Goal: Task Accomplishment & Management: Use online tool/utility

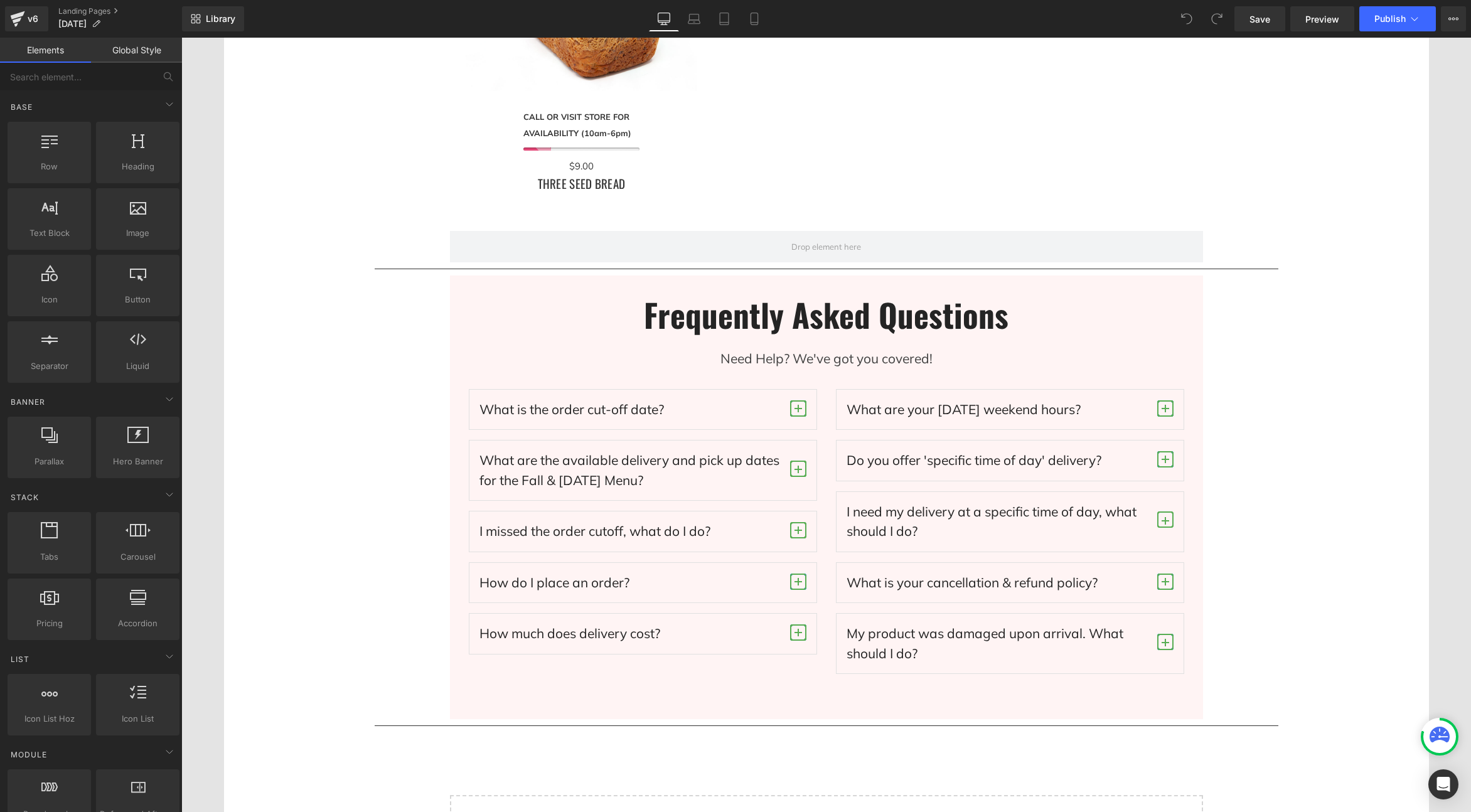
scroll to position [4137, 0]
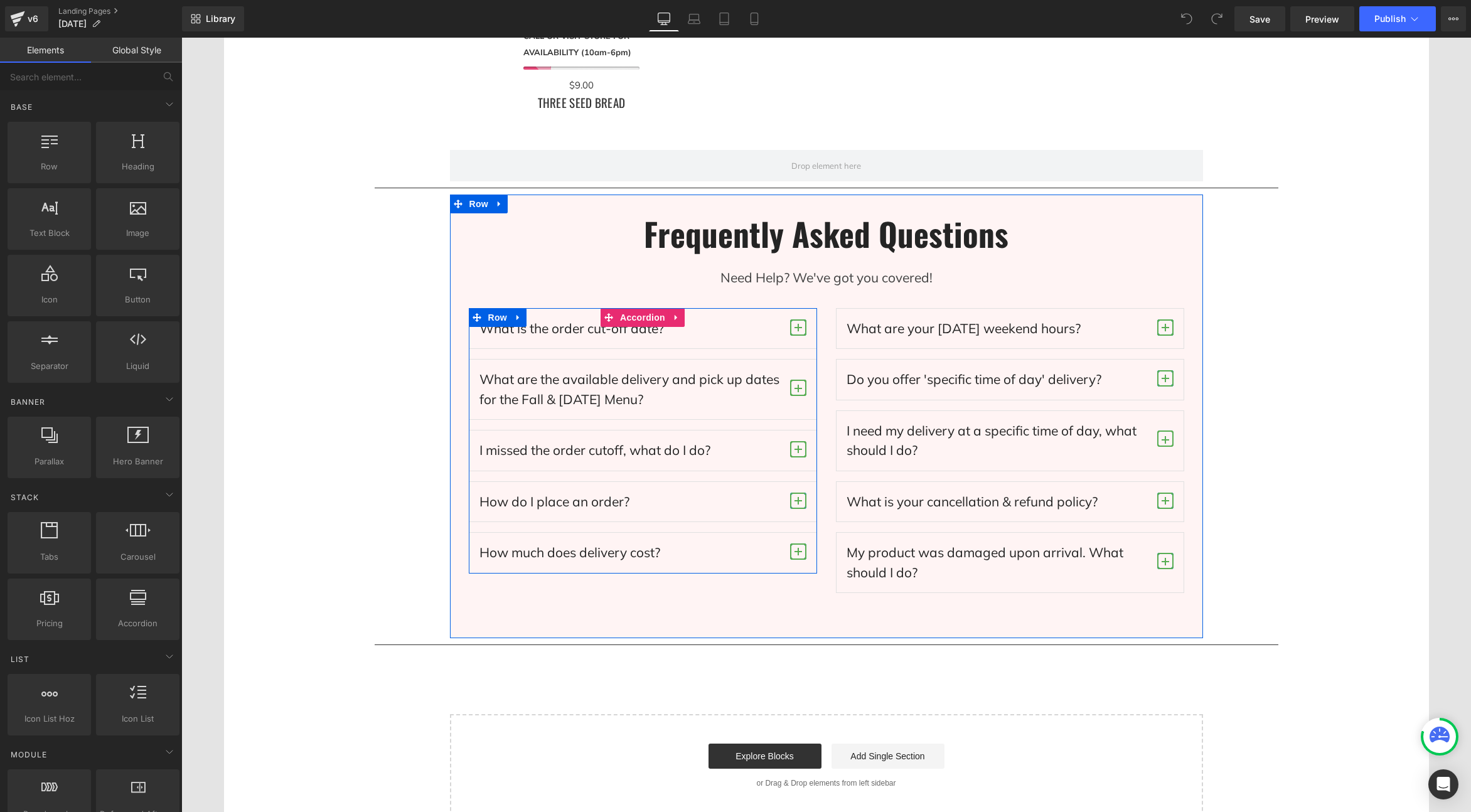
click at [797, 329] on span "button" at bounding box center [798, 327] width 16 height 16
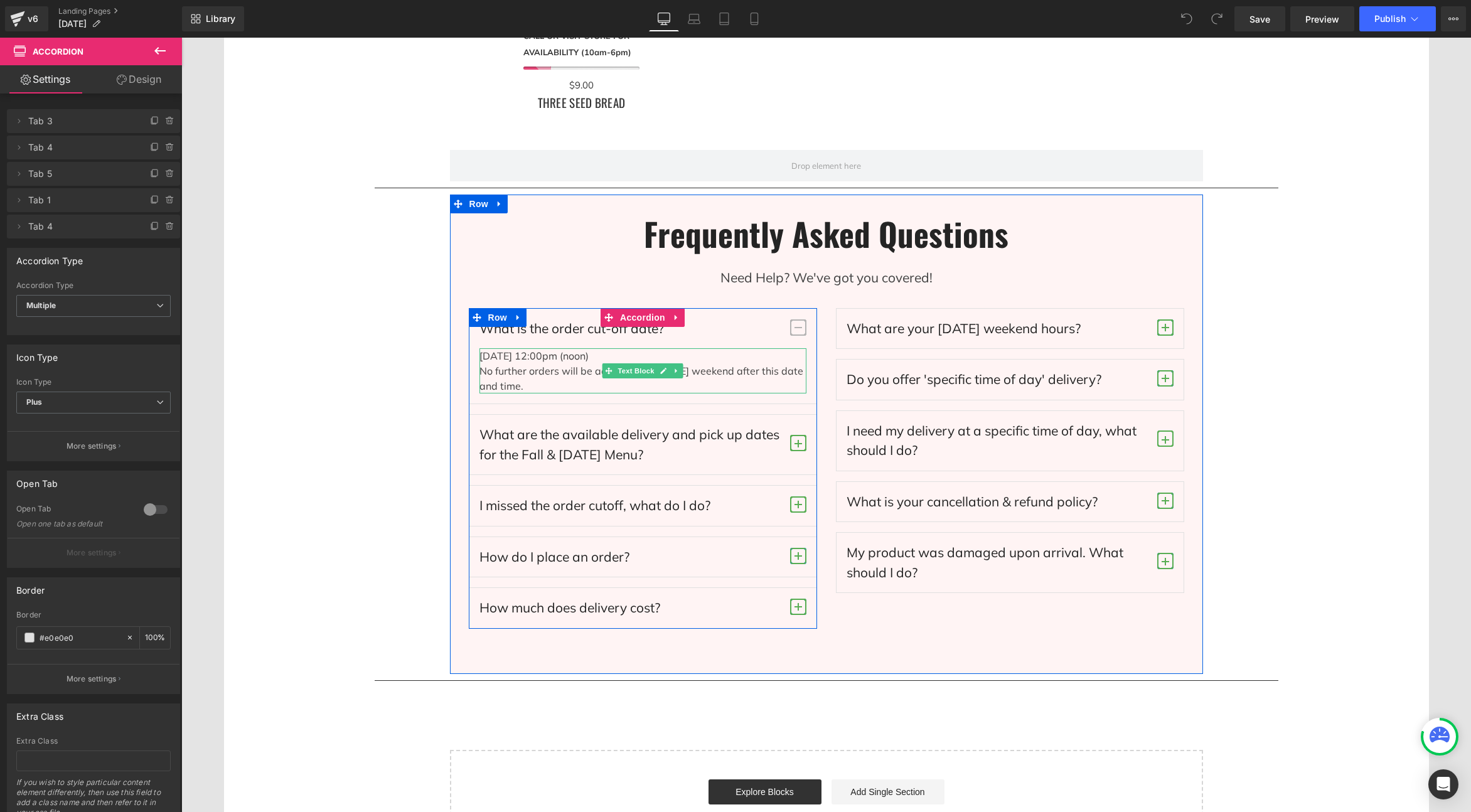
click at [605, 356] on p "[DATE] 12:00pm (noon) No further orders will be accepted for [DATE] weekend aft…" at bounding box center [643, 370] width 327 height 45
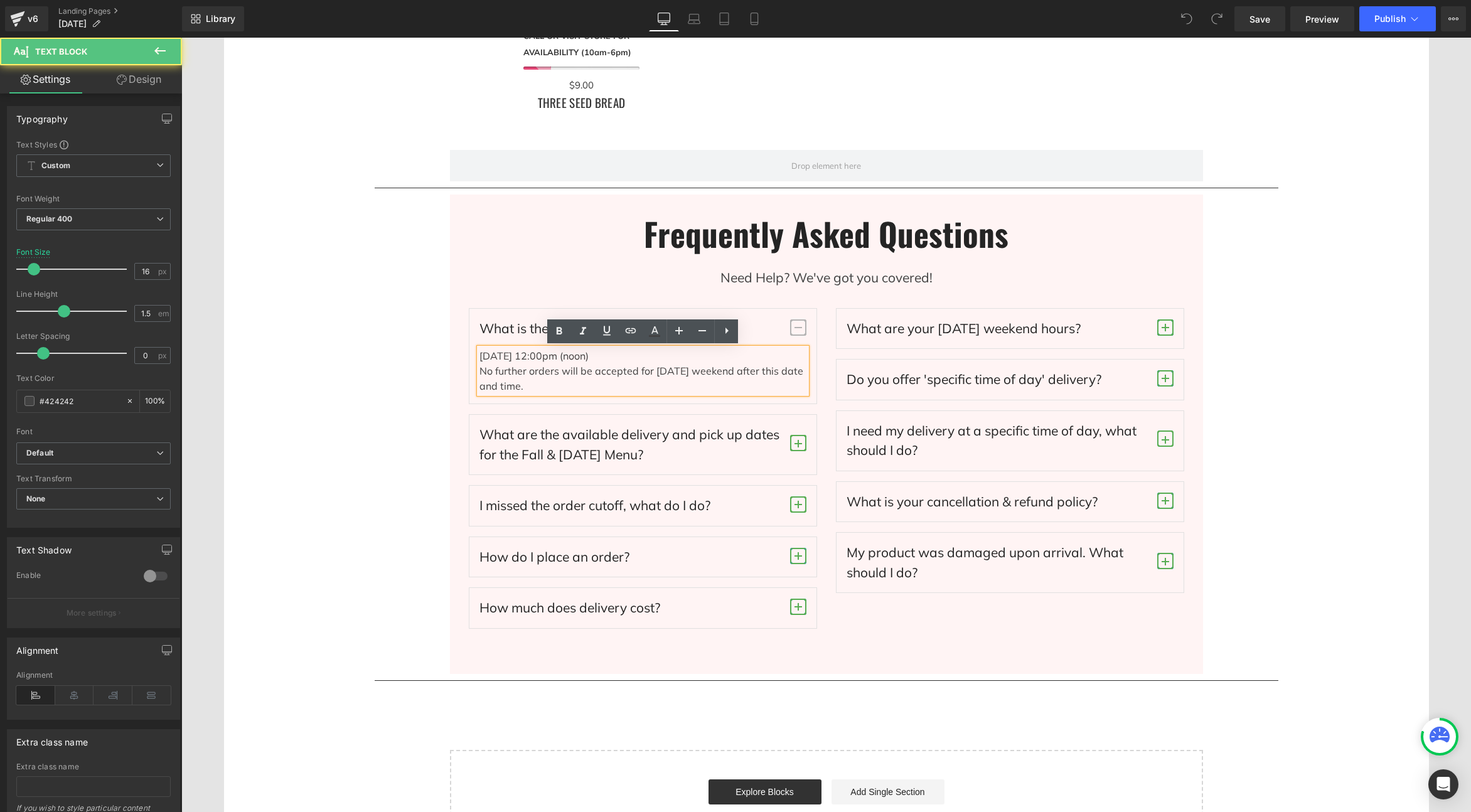
click at [605, 357] on p "[DATE] 12:00pm (noon) No further orders will be accepted for [DATE] weekend aft…" at bounding box center [643, 370] width 327 height 45
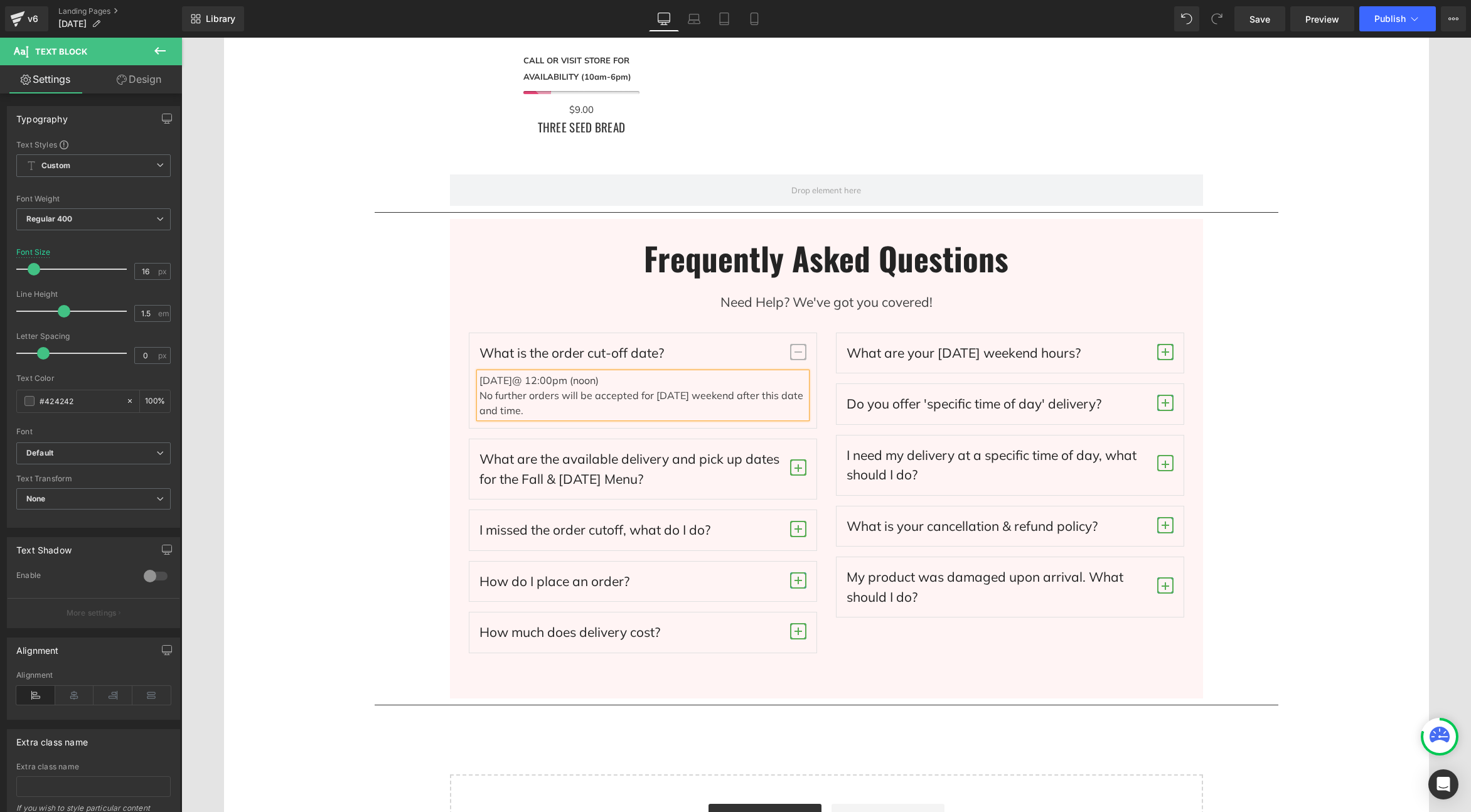
scroll to position [4107, 0]
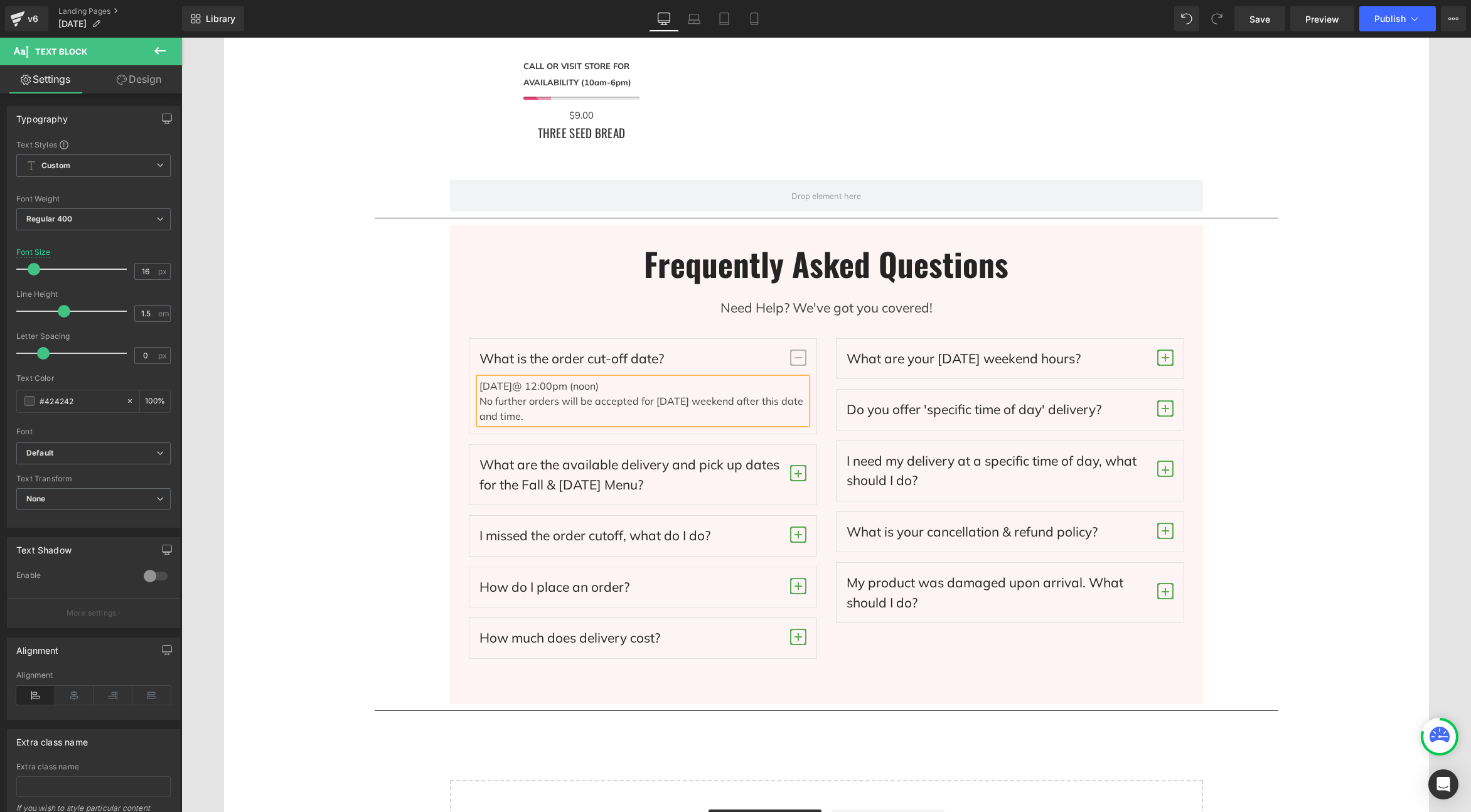
click at [1232, 21] on div "Save Preview Publish Scheduled View Live Page View with current Template Save T…" at bounding box center [1350, 18] width 242 height 25
click at [1251, 23] on span "Save" at bounding box center [1260, 19] width 20 height 13
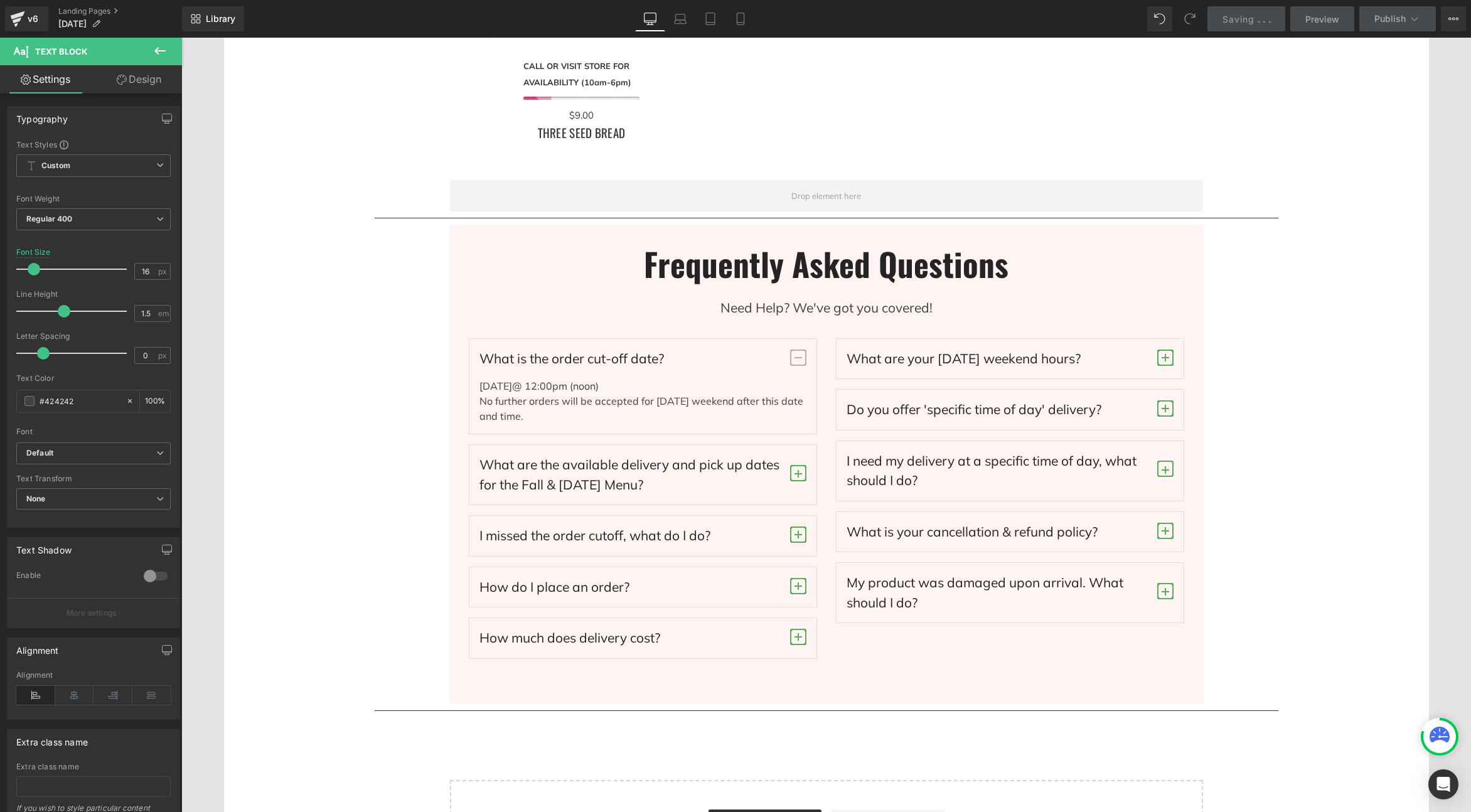
click at [798, 591] on span "button" at bounding box center [798, 591] width 0 height 0
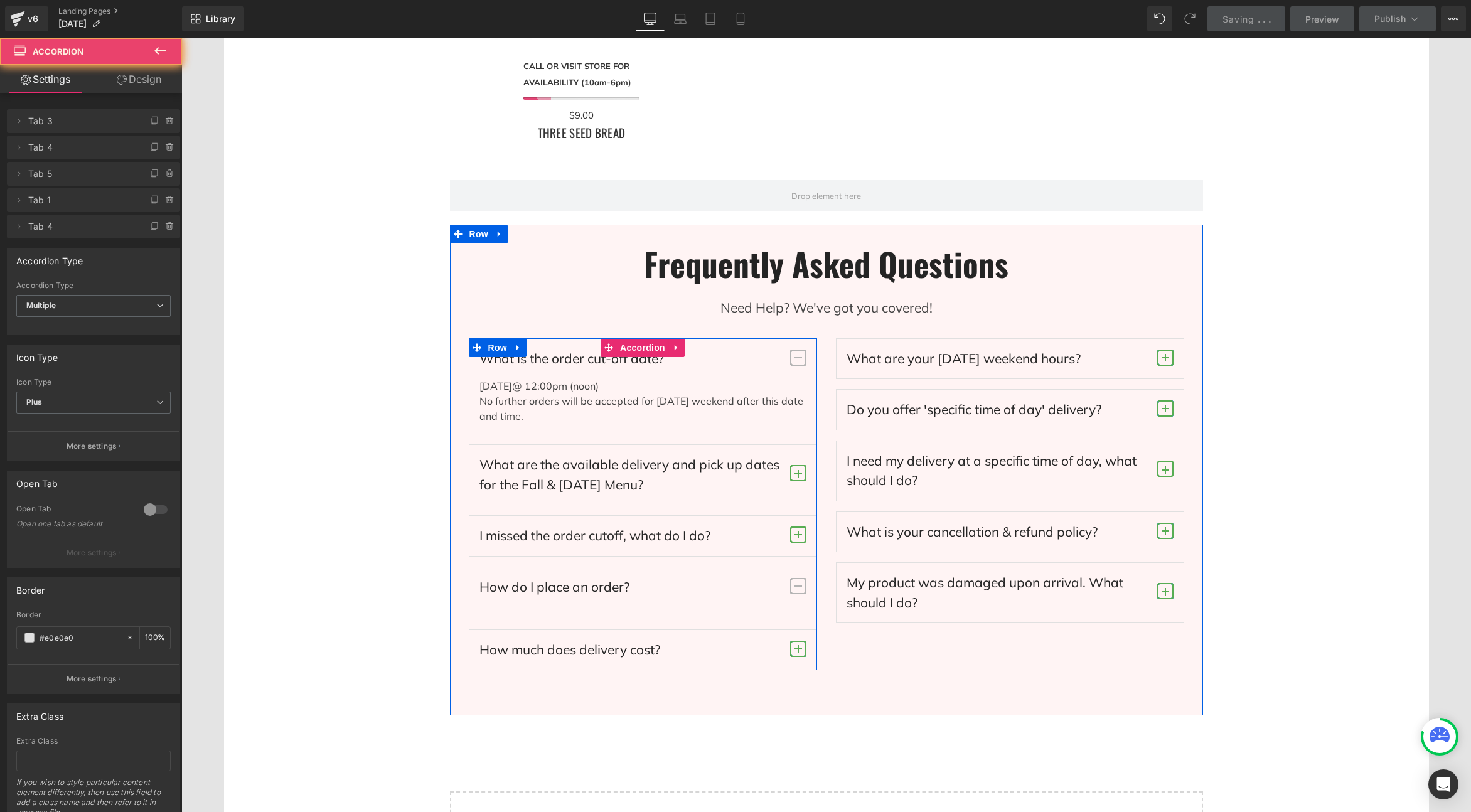
click at [798, 591] on span "button" at bounding box center [798, 591] width 0 height 0
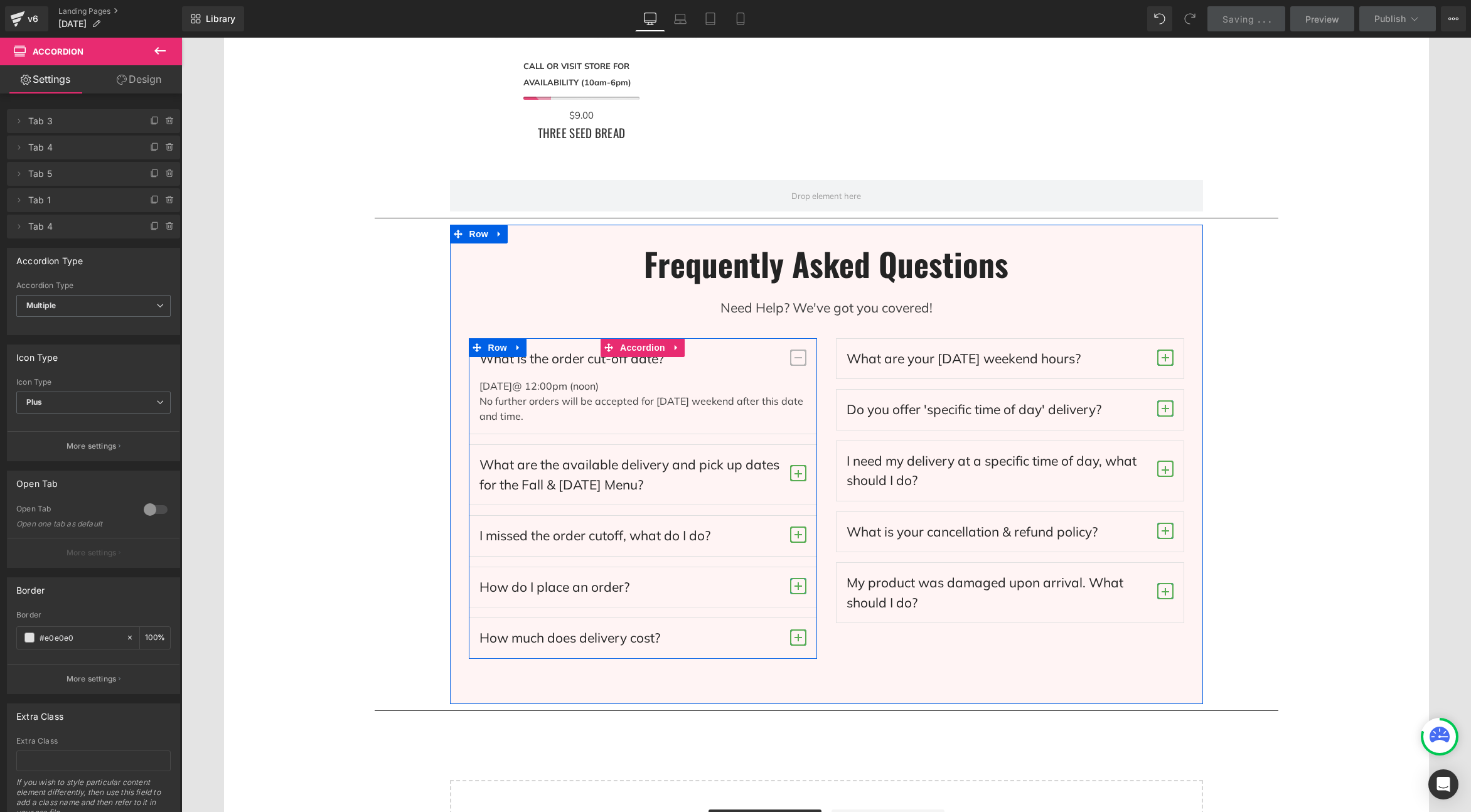
click at [798, 591] on span "button" at bounding box center [798, 591] width 0 height 0
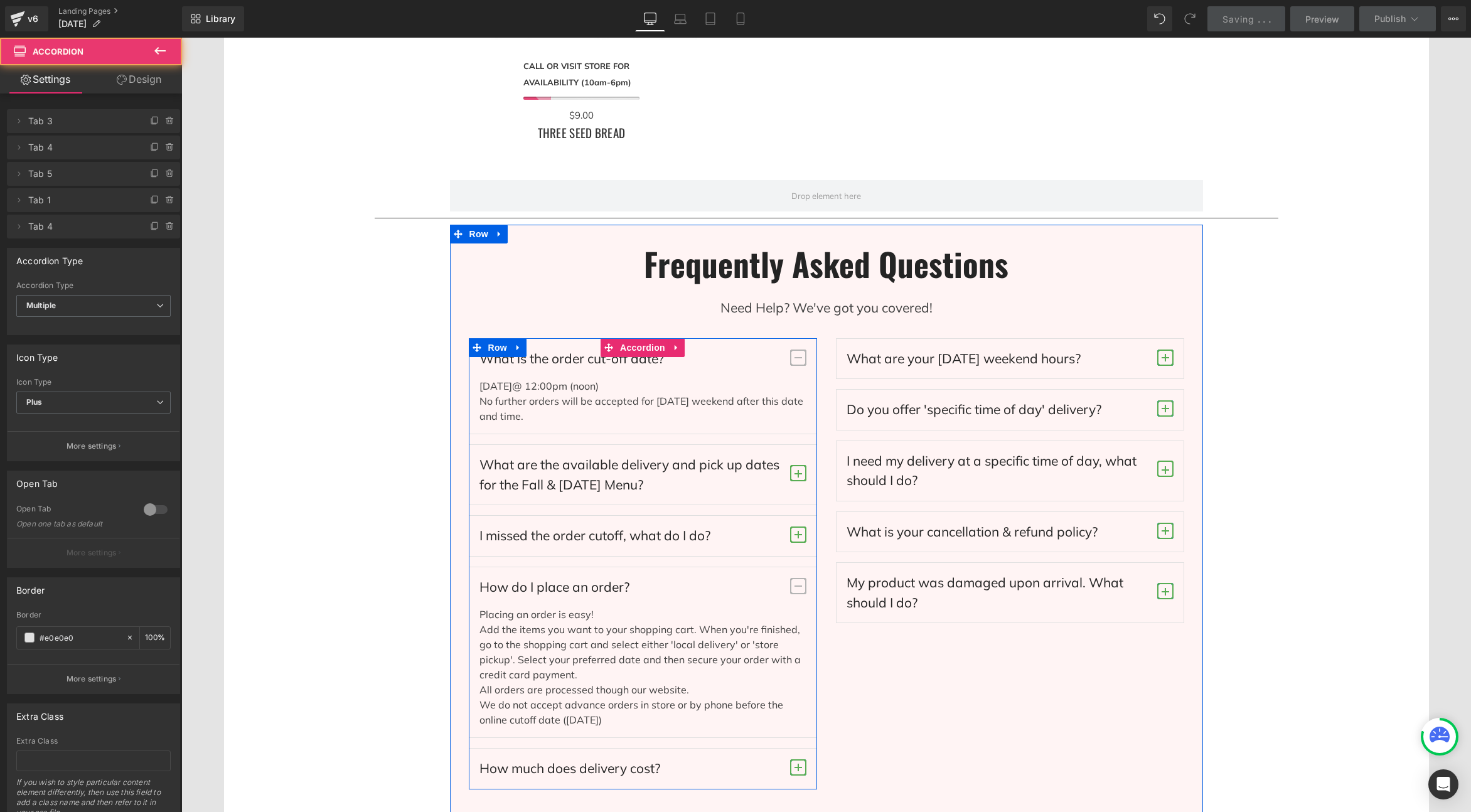
click at [798, 591] on span "button" at bounding box center [798, 591] width 0 height 0
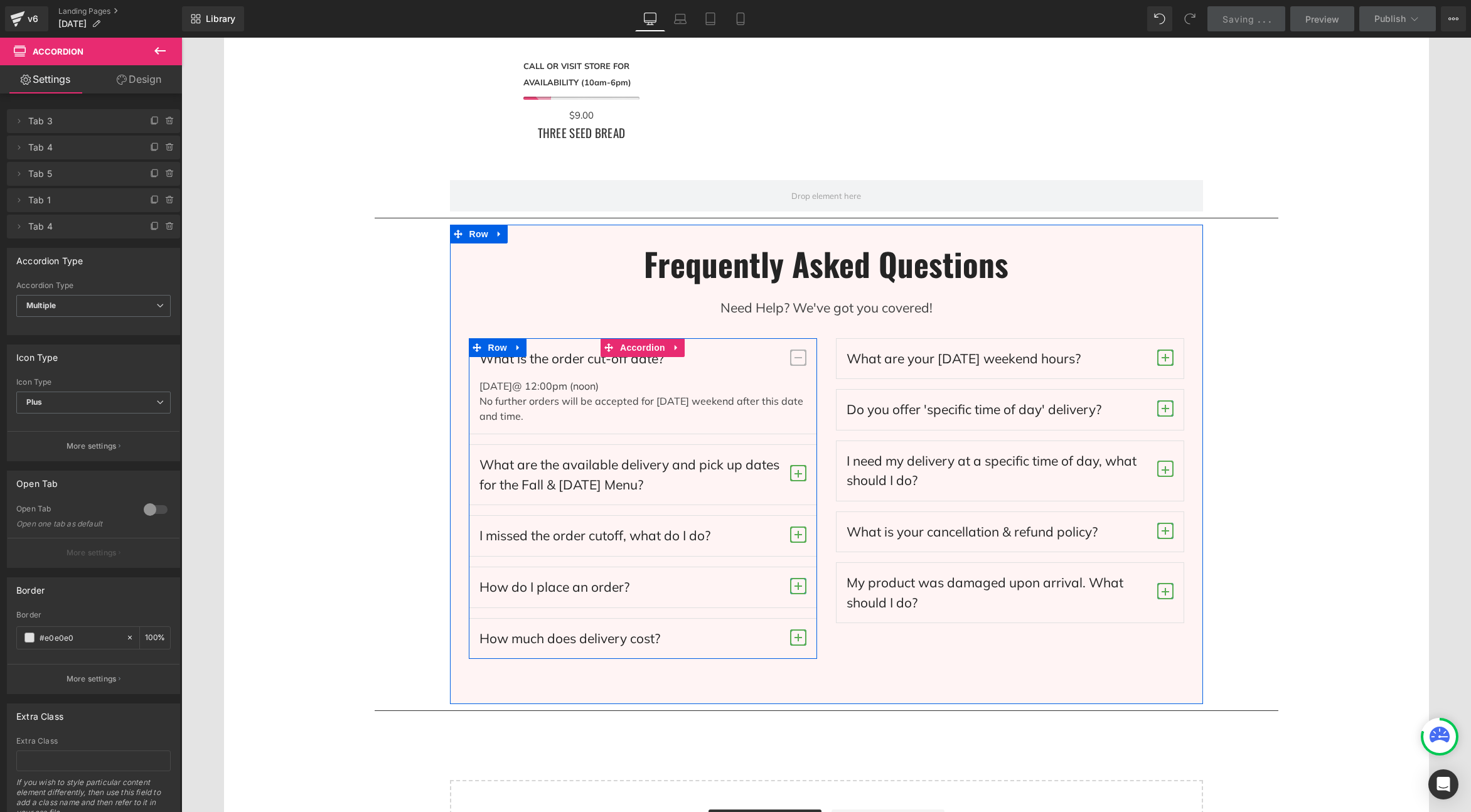
click at [798, 591] on span "button" at bounding box center [798, 591] width 0 height 0
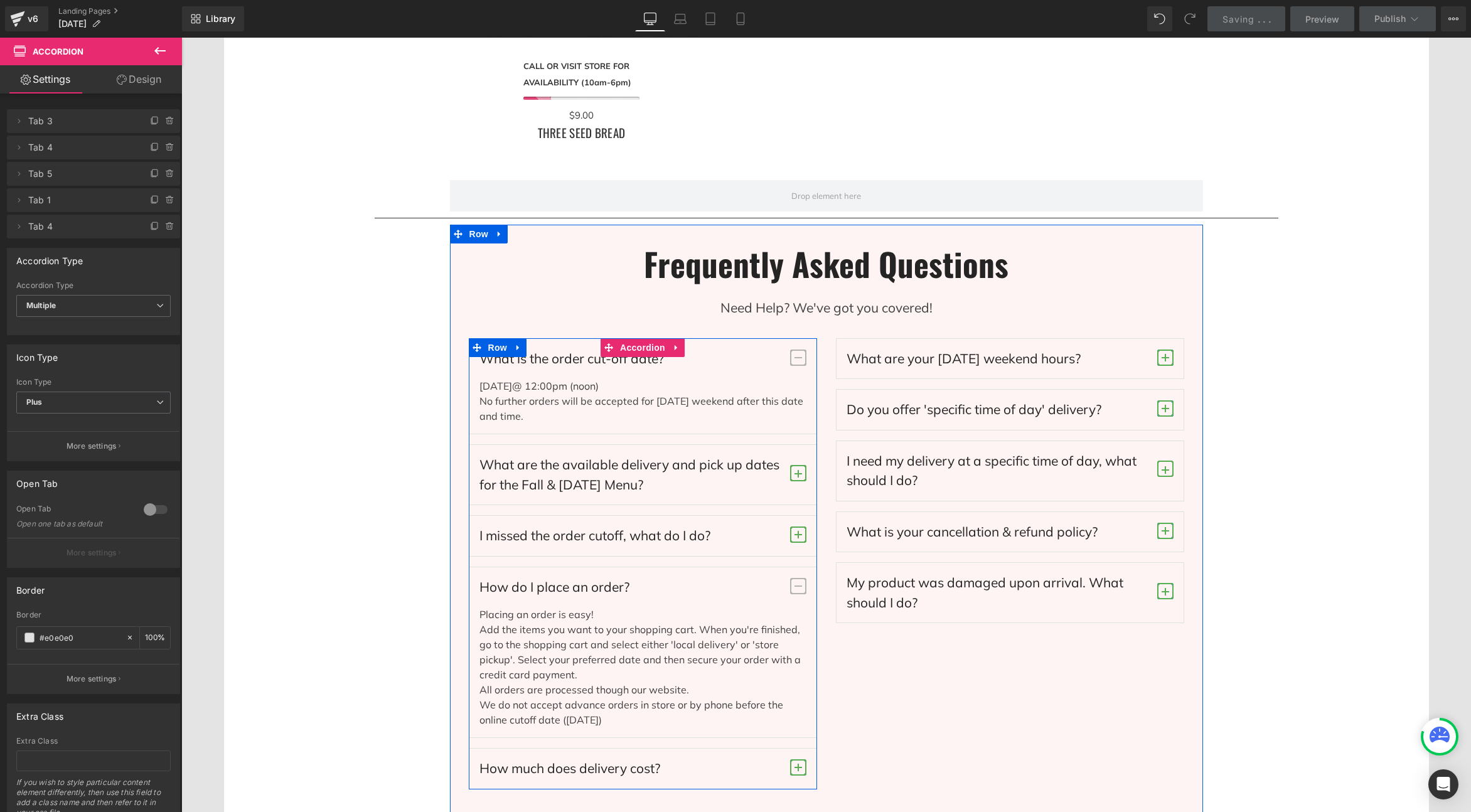
click at [798, 591] on span "button" at bounding box center [798, 591] width 0 height 0
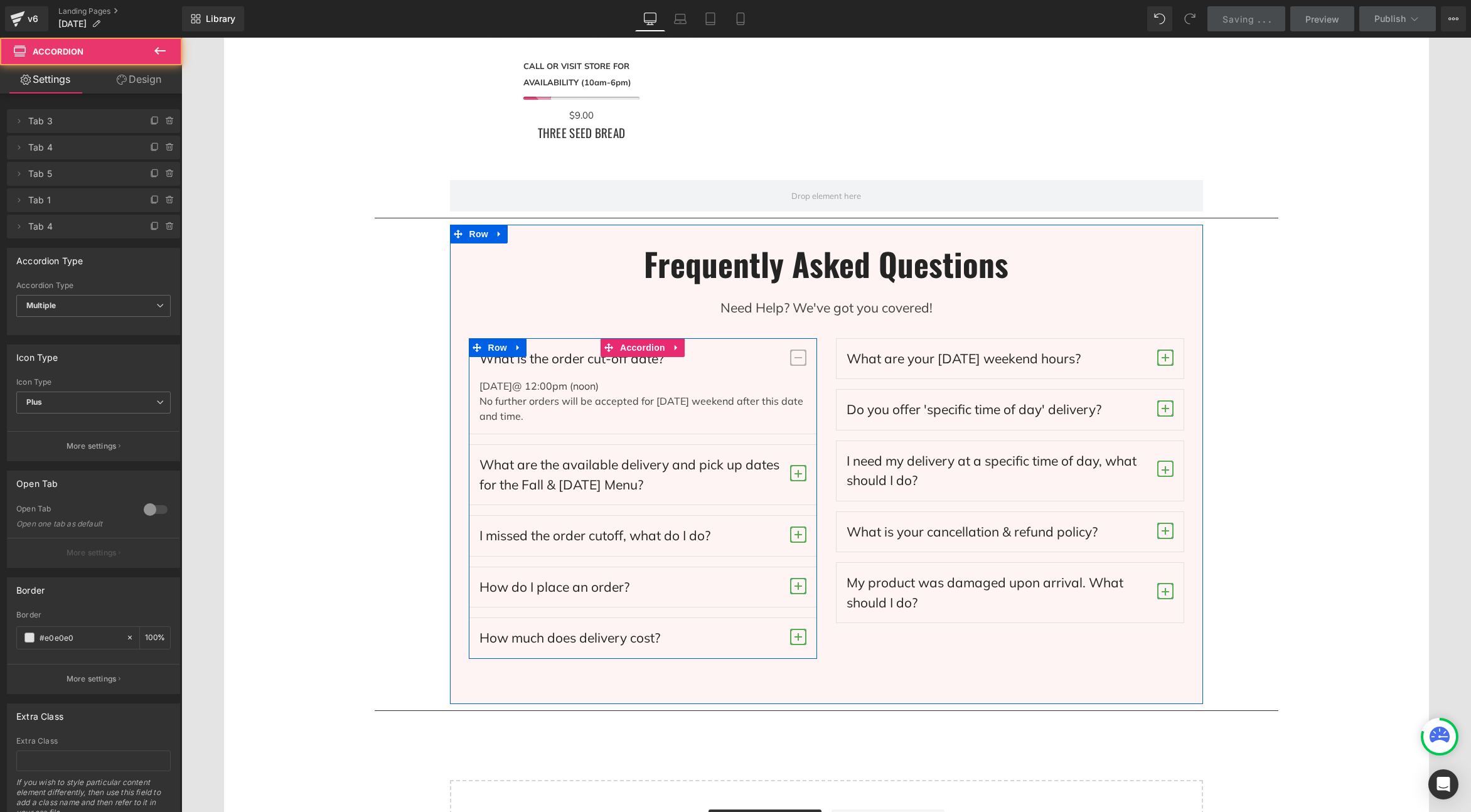
click at [800, 639] on span "button" at bounding box center [798, 637] width 16 height 16
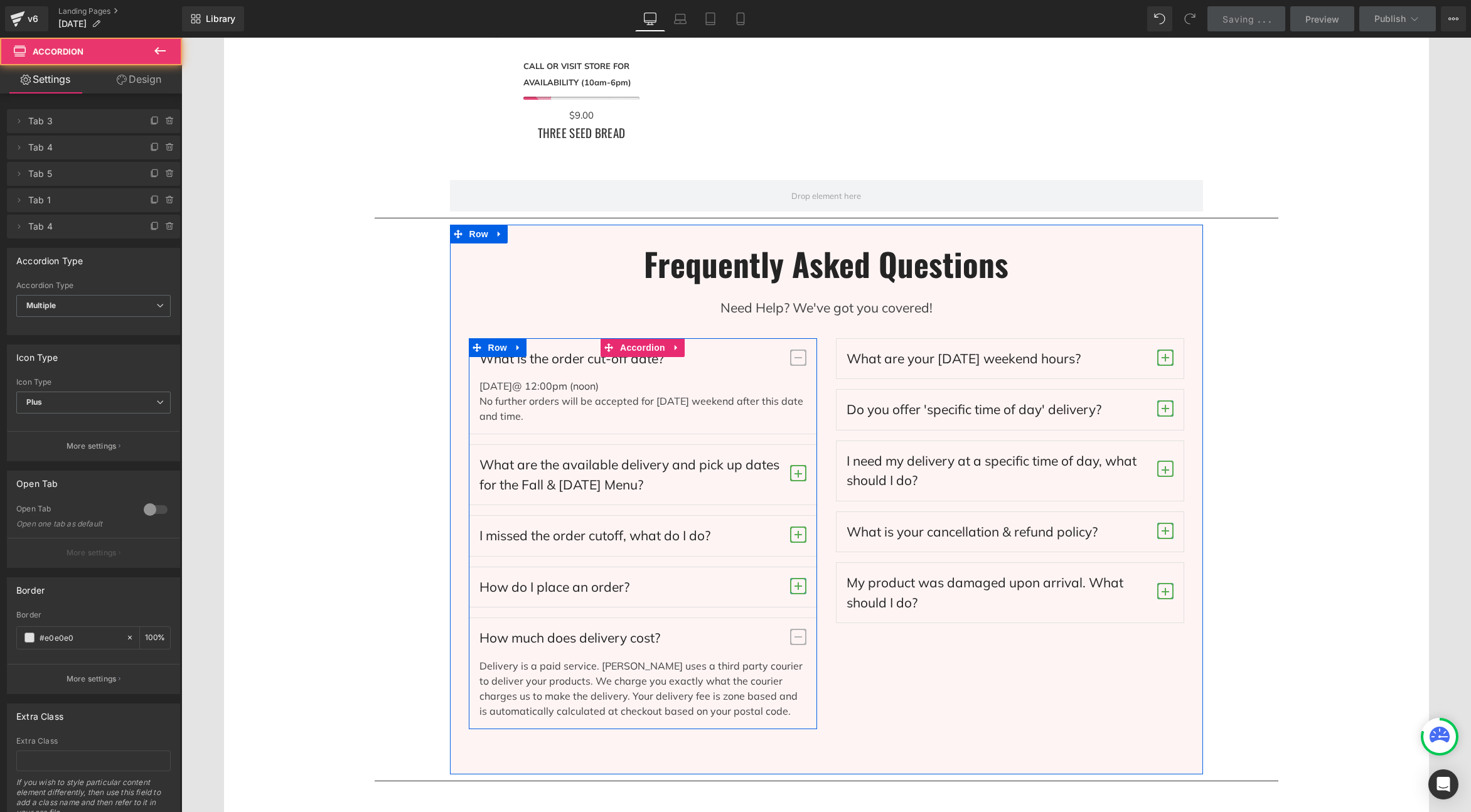
click at [800, 639] on span "button" at bounding box center [798, 637] width 16 height 16
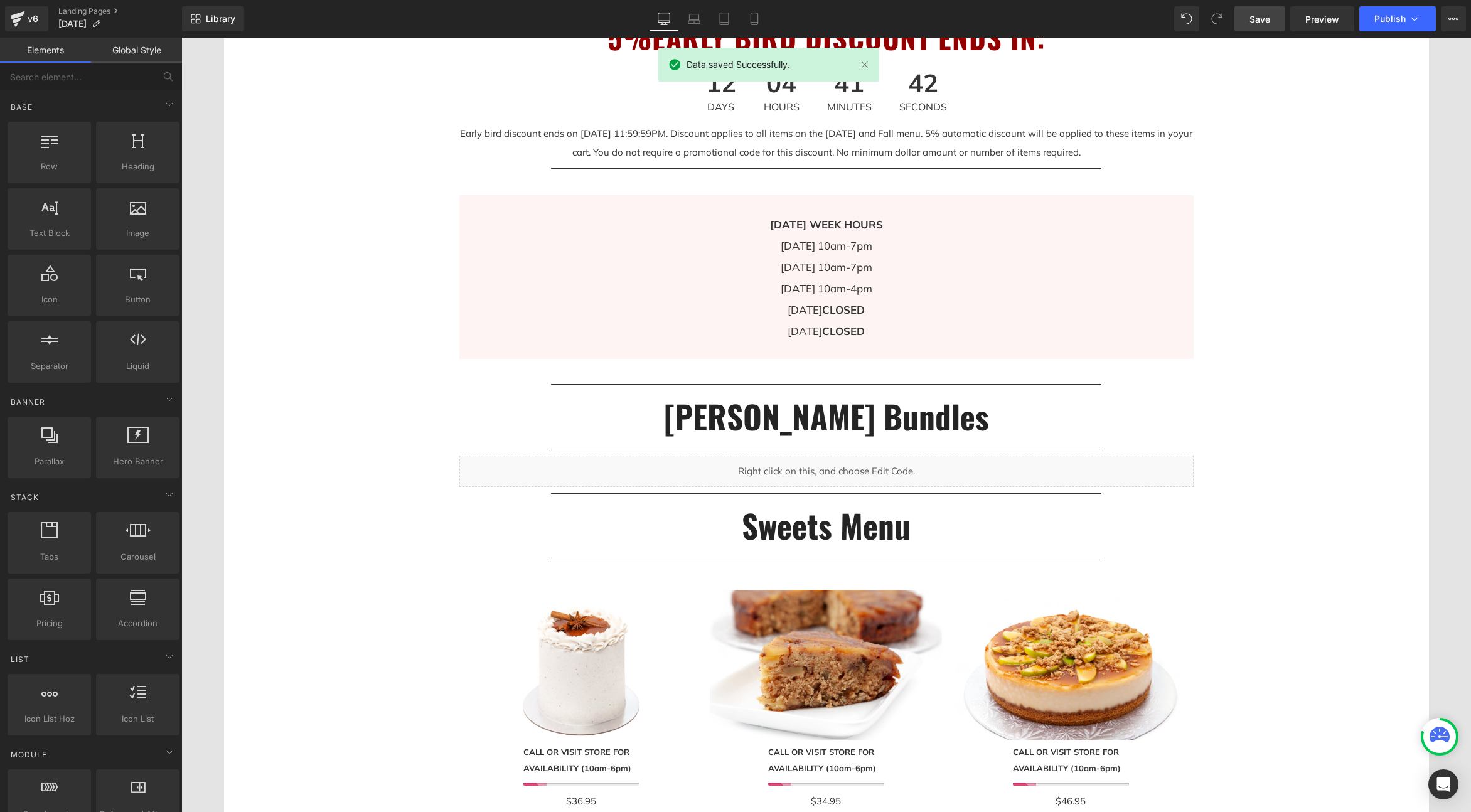
scroll to position [748, 0]
